Goal: Find specific page/section: Find specific page/section

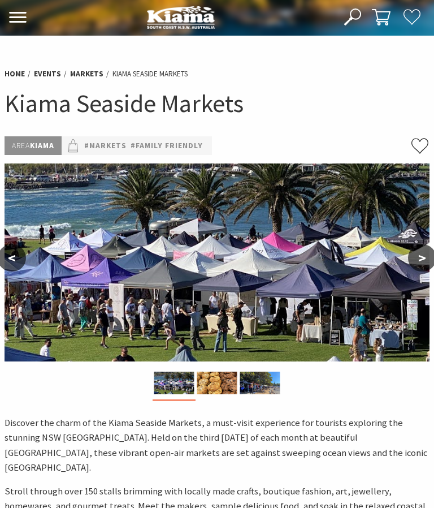
click at [110, 142] on link "#Markets" at bounding box center [105, 145] width 42 height 13
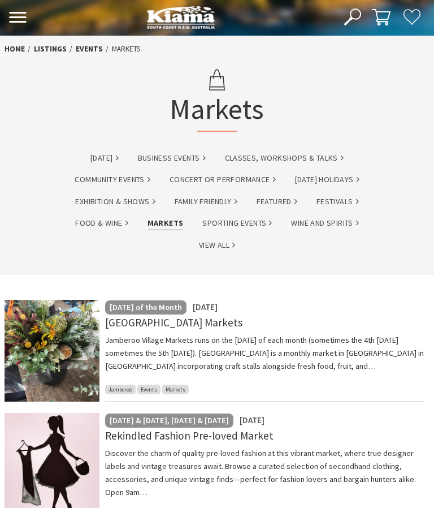
click at [173, 218] on link "Markets" at bounding box center [166, 222] width 36 height 13
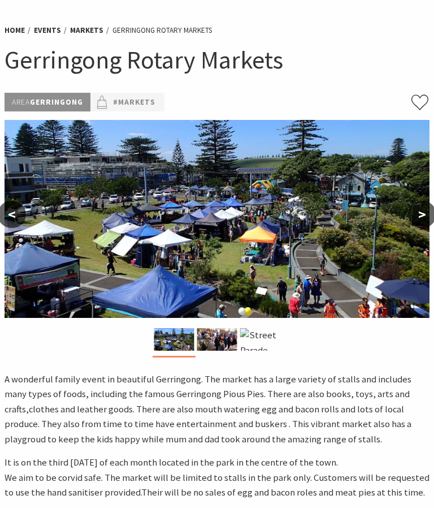
scroll to position [44, 0]
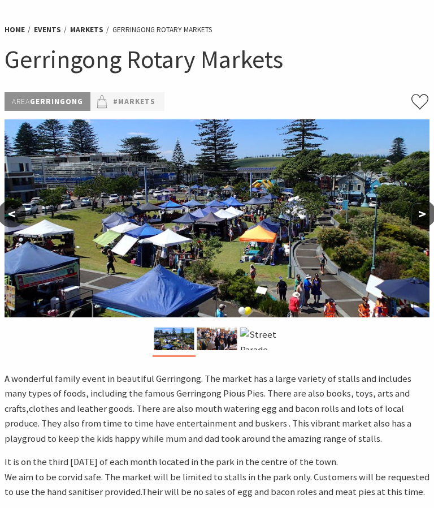
click at [45, 25] on link "Events" at bounding box center [47, 30] width 27 height 10
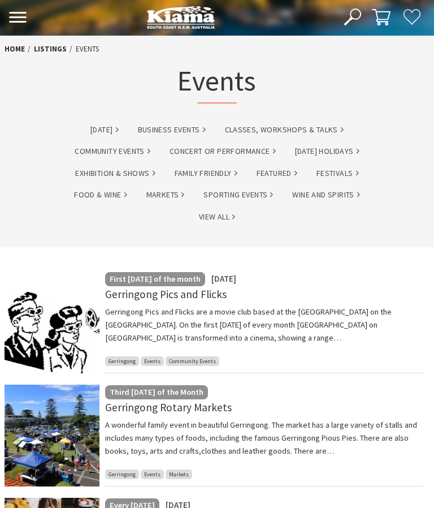
click at [153, 196] on link "Markets" at bounding box center [165, 194] width 38 height 13
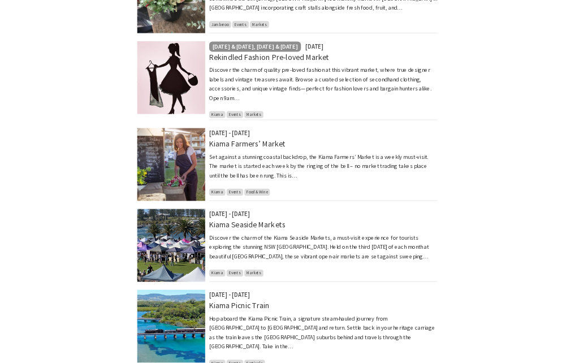
scroll to position [461, 0]
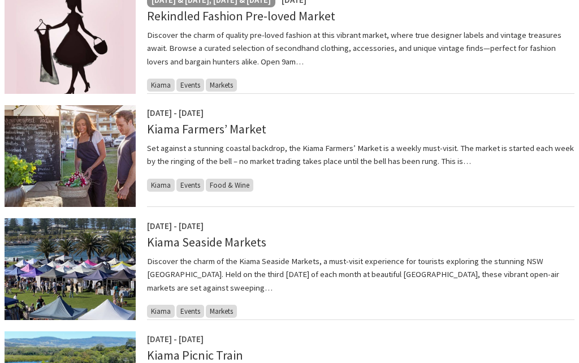
click at [420, 42] on p "Discover the charm of quality pre-loved fashion at this vibrant market, where t…" at bounding box center [360, 48] width 427 height 40
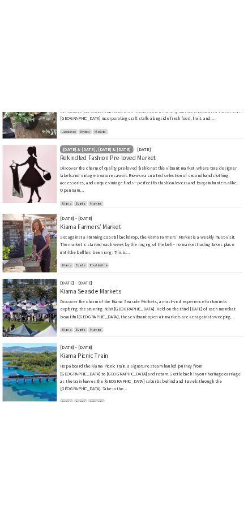
scroll to position [212, 0]
